Goal: Task Accomplishment & Management: Complete application form

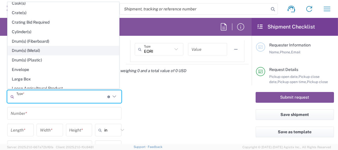
scroll to position [115, 0]
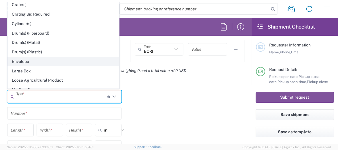
click at [34, 57] on span "Envelope" at bounding box center [63, 61] width 111 height 9
type input "Envelope"
type input "1"
type input "9.5"
type input "12.5"
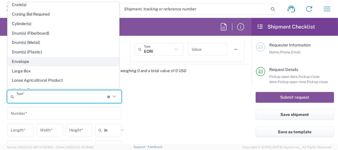
type input "0.25"
type input "1"
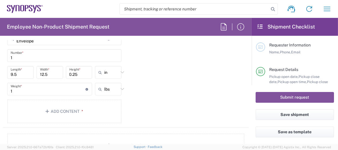
scroll to position [576, 0]
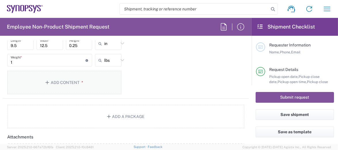
click at [85, 81] on button "Add Content *" at bounding box center [64, 83] width 114 height 24
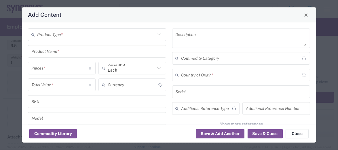
type input "US Dollar"
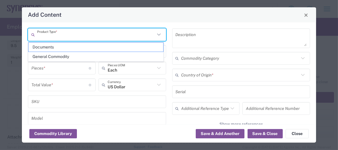
click at [92, 35] on input "text" at bounding box center [96, 35] width 118 height 10
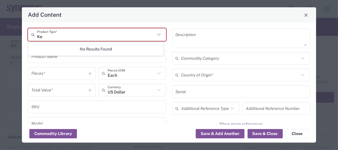
type input "K"
click at [51, 33] on input "text" at bounding box center [96, 35] width 118 height 10
type input "y"
type input "Yubikey"
click at [174, 19] on div "Add Content" at bounding box center [169, 14] width 294 height 15
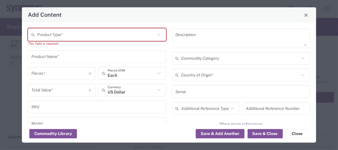
click at [157, 35] on icon at bounding box center [158, 34] width 7 height 7
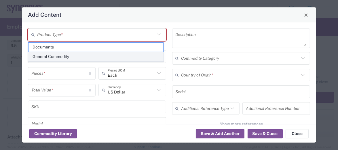
click at [59, 53] on span "General Commodity" at bounding box center [96, 56] width 135 height 9
type input "General Commodity"
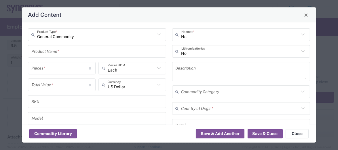
click at [59, 53] on input "text" at bounding box center [96, 51] width 131 height 10
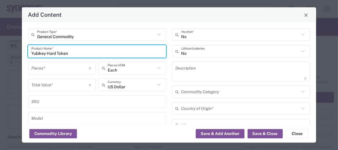
type input "Yubikey Hard Token"
click at [65, 67] on input "number" at bounding box center [60, 68] width 58 height 10
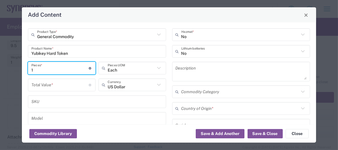
type input "1"
click at [69, 83] on input "number" at bounding box center [60, 85] width 58 height 10
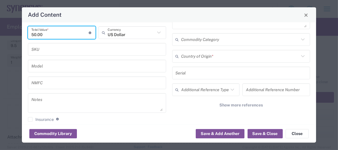
scroll to position [58, 0]
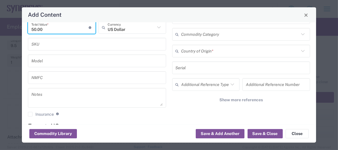
type input "50.00"
click at [299, 50] on icon at bounding box center [302, 50] width 7 height 7
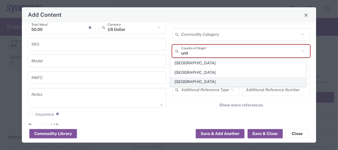
click at [197, 80] on span "[GEOGRAPHIC_DATA]" at bounding box center [238, 81] width 135 height 9
type input "[GEOGRAPHIC_DATA]"
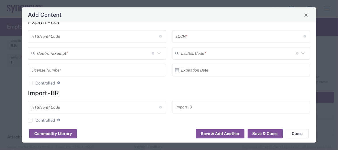
scroll to position [169, 0]
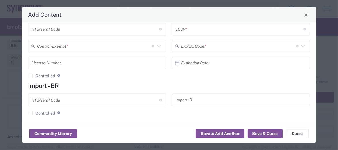
click at [60, 98] on input "text" at bounding box center [95, 100] width 128 height 10
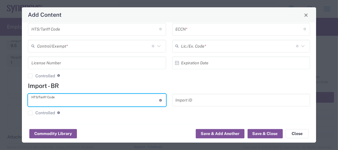
paste input "8471.30.0100"
type input "8471.30.0100"
drag, startPoint x: 63, startPoint y: 103, endPoint x: 31, endPoint y: 102, distance: 32.0
click at [31, 102] on input "8471.30.0100" at bounding box center [95, 100] width 128 height 10
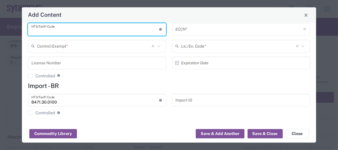
click at [77, 27] on input "text" at bounding box center [95, 29] width 128 height 10
paste input "8471.30.0100"
type input "8471.30.0100"
click at [59, 101] on input "8471.30.0100" at bounding box center [95, 100] width 128 height 10
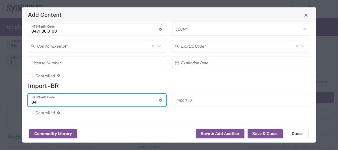
type input "8"
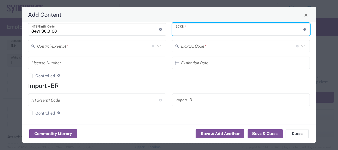
click at [196, 29] on input "text" at bounding box center [240, 29] width 128 height 10
paste input "5A992.c/NLR"
type input "5A992.c/NLR"
click at [61, 45] on input "text" at bounding box center [94, 46] width 115 height 10
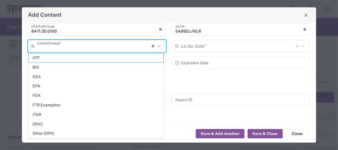
click at [52, 103] on span "FTR Exemption" at bounding box center [96, 105] width 135 height 9
type input "FTR Exemption"
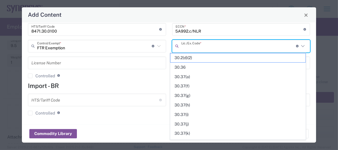
click at [198, 43] on input "text" at bounding box center [238, 46] width 115 height 10
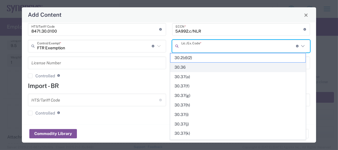
click at [192, 65] on span "30.36" at bounding box center [238, 67] width 135 height 9
type input "30.36"
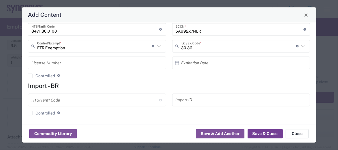
click at [255, 133] on button "Save & Close" at bounding box center [265, 133] width 35 height 9
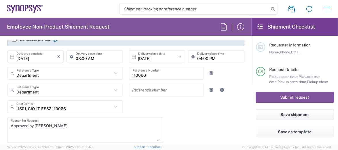
scroll to position [115, 0]
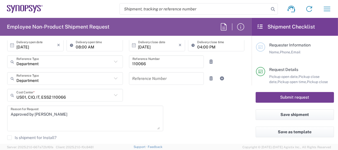
click at [271, 96] on button "Submit request" at bounding box center [295, 97] width 78 height 11
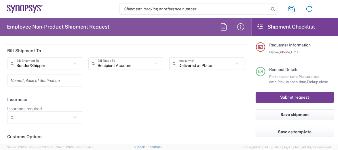
scroll to position [894, 0]
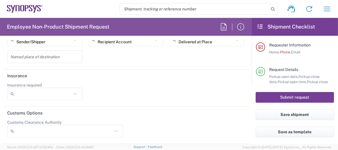
click at [293, 94] on button "Submit request" at bounding box center [295, 97] width 78 height 11
click at [293, 95] on button "Submit request" at bounding box center [295, 97] width 78 height 11
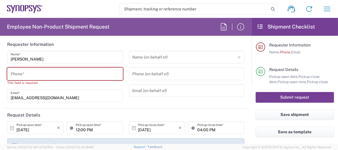
scroll to position [0, 0]
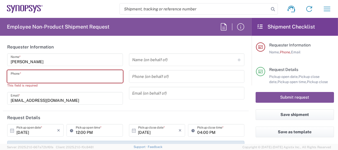
click at [95, 76] on input "tel" at bounding box center [65, 76] width 109 height 10
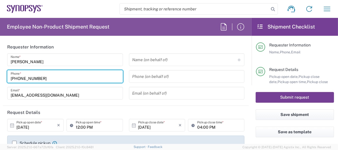
type input "[PHONE_NUMBER]"
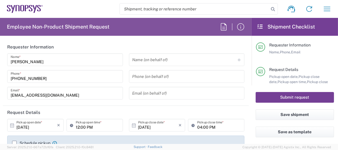
click at [284, 95] on button "Submit request" at bounding box center [295, 97] width 78 height 11
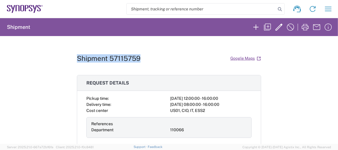
drag, startPoint x: 75, startPoint y: 58, endPoint x: 141, endPoint y: 60, distance: 65.7
click at [141, 60] on div "Shipment 57115759 Google Maps" at bounding box center [169, 58] width 184 height 10
copy h1 "Shipment 57115759"
click at [278, 79] on div "Shipment 57115759 Google Maps Request details Pickup time: [DATE] 12:00:00 - 16…" at bounding box center [169, 90] width 338 height 108
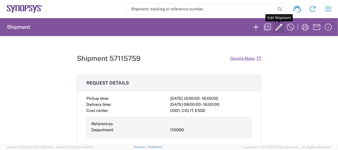
click at [278, 28] on icon "button" at bounding box center [279, 27] width 7 height 7
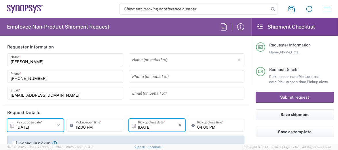
type input "Delivered at Place"
type input "[US_STATE]"
type input "Envelope"
type input "[GEOGRAPHIC_DATA]"
type input "US01, CIO, IT, ESS2 110066"
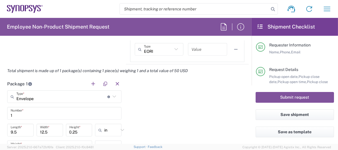
scroll to position [576, 0]
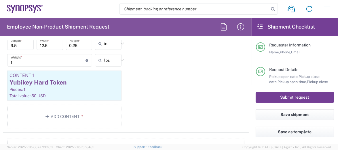
click at [282, 94] on button "Submit request" at bounding box center [295, 97] width 78 height 11
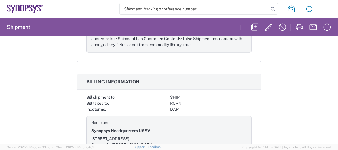
scroll to position [620, 0]
